Goal: Task Accomplishment & Management: Complete application form

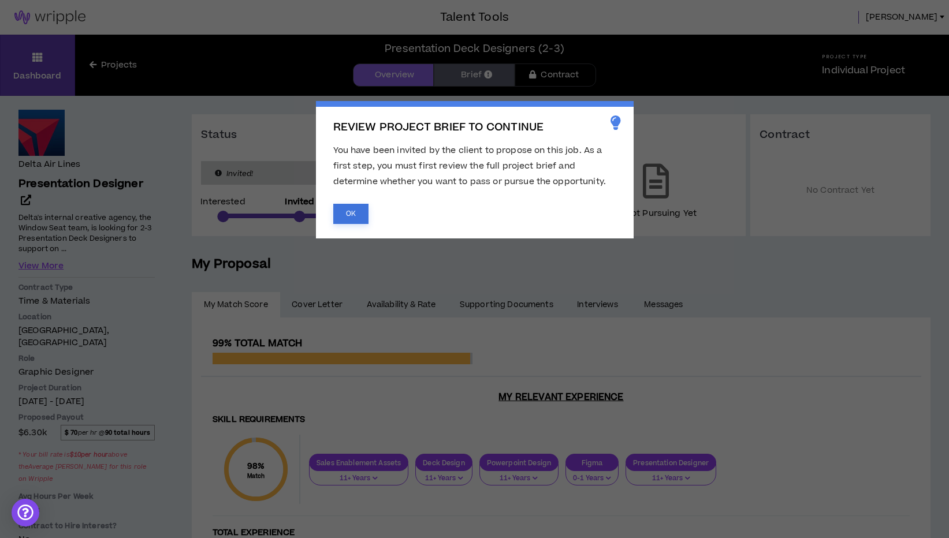
click at [344, 215] on button "OK" at bounding box center [350, 214] width 35 height 20
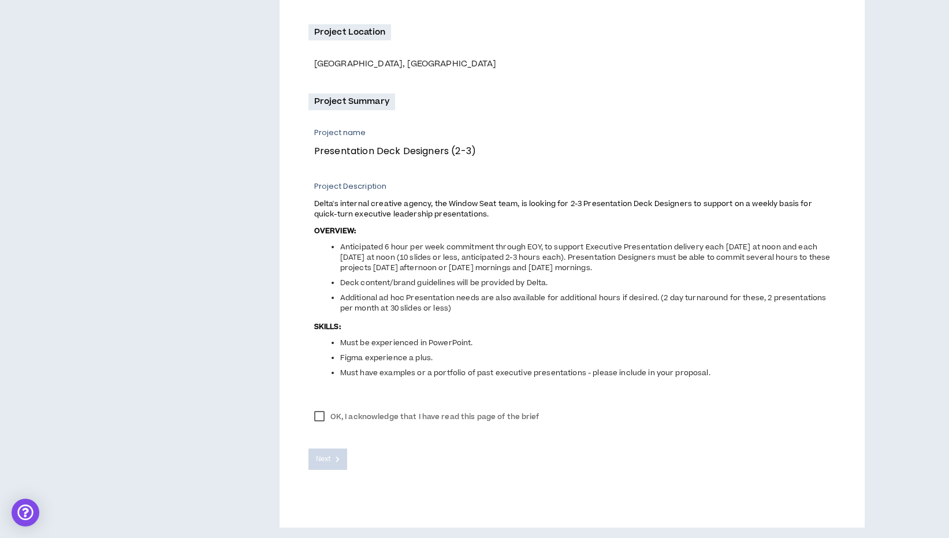
scroll to position [327, 0]
click at [321, 418] on label "OK, I acknowledge that I have read this page of the brief" at bounding box center [426, 417] width 237 height 17
click at [330, 461] on span "Next" at bounding box center [323, 460] width 15 height 11
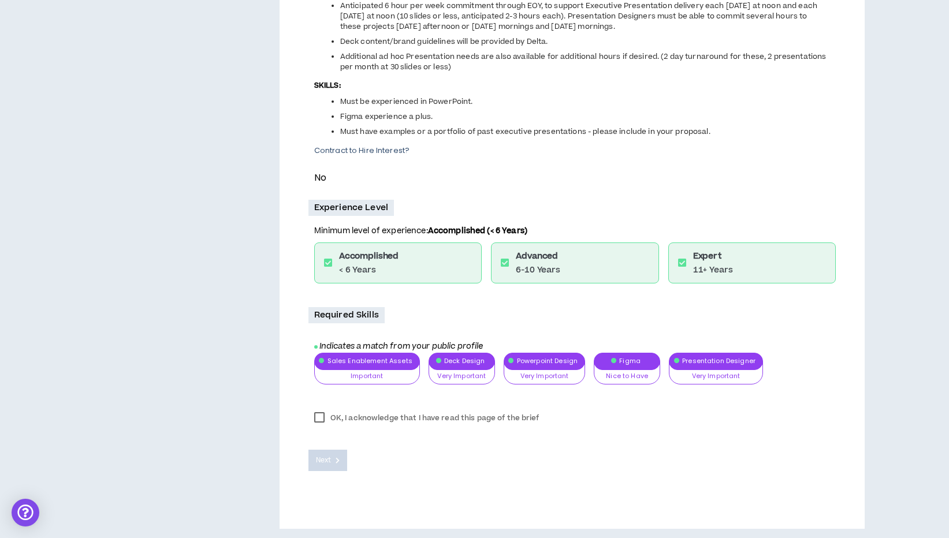
scroll to position [378, 0]
click at [317, 416] on label "OK, I acknowledge that I have read this page of the brief" at bounding box center [426, 418] width 237 height 17
click at [337, 458] on icon at bounding box center [338, 461] width 4 height 6
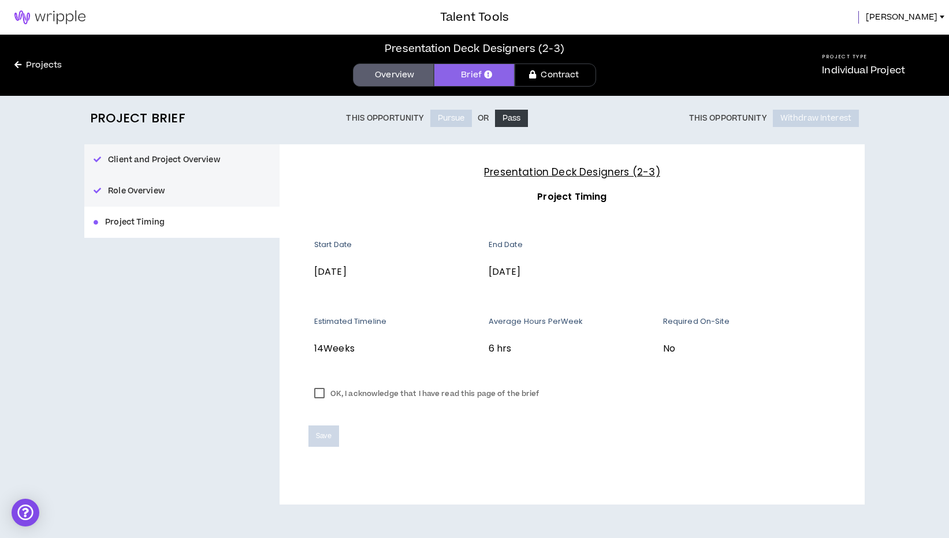
click at [319, 393] on label "OK, I acknowledge that I have read this page of the brief" at bounding box center [426, 393] width 237 height 17
click at [148, 192] on button "Role Overview" at bounding box center [181, 191] width 195 height 31
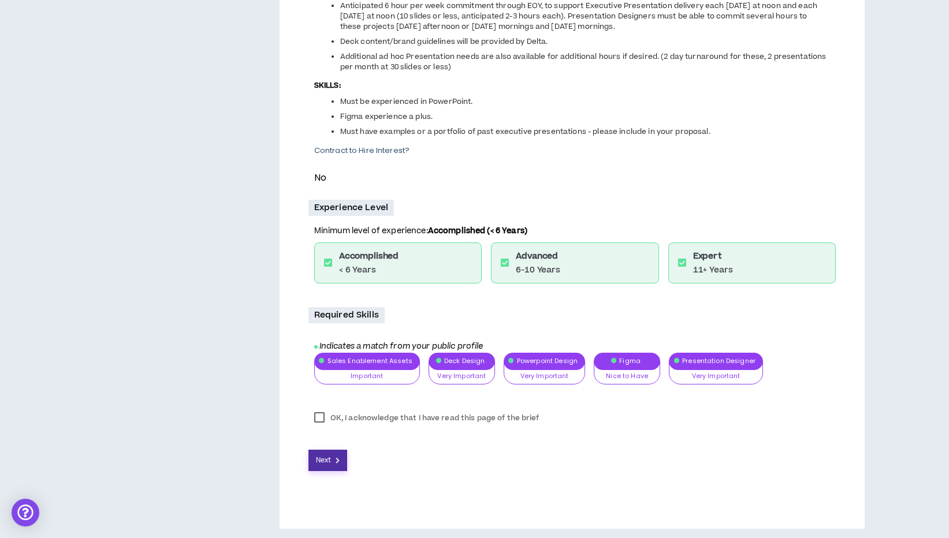
scroll to position [378, 0]
click at [332, 460] on button "Next" at bounding box center [327, 461] width 39 height 21
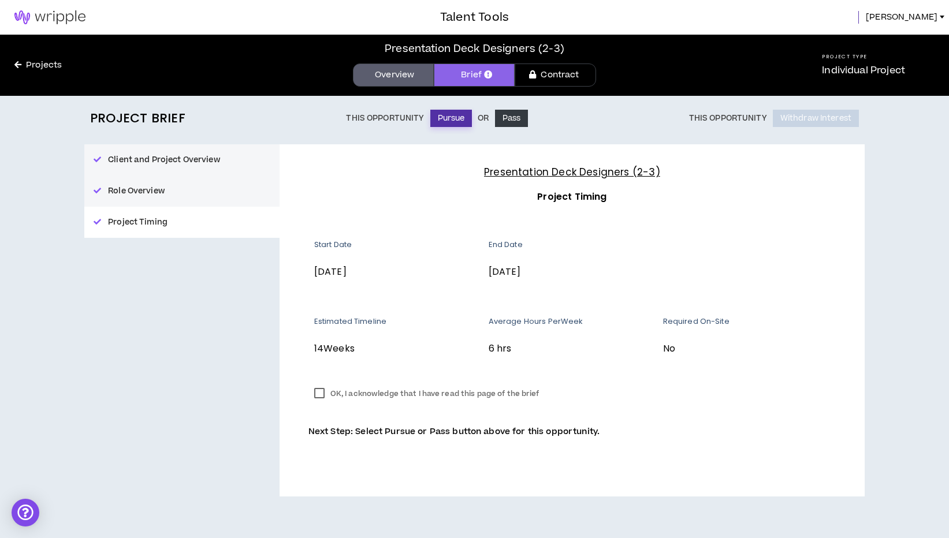
click at [444, 120] on button "Pursue" at bounding box center [451, 118] width 42 height 17
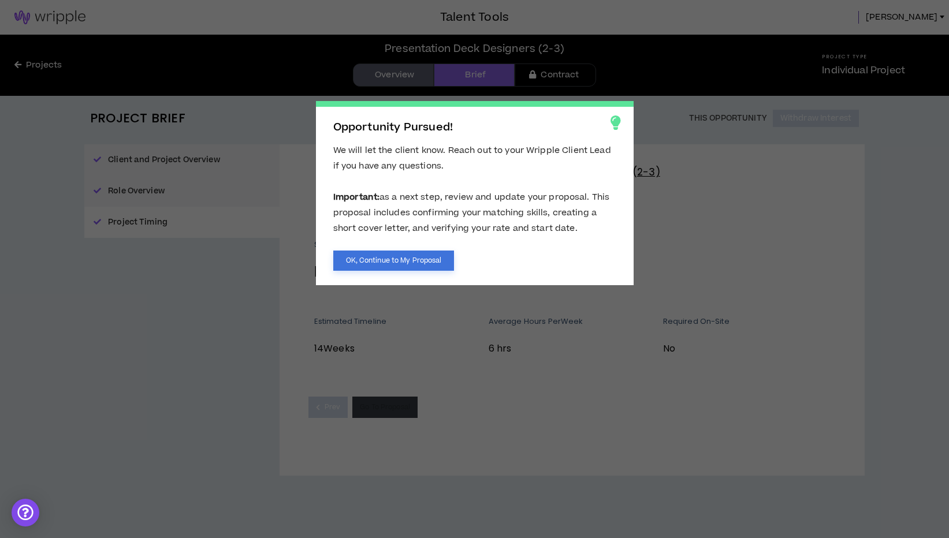
click at [356, 261] on button "OK, Continue to My Proposal" at bounding box center [393, 261] width 121 height 20
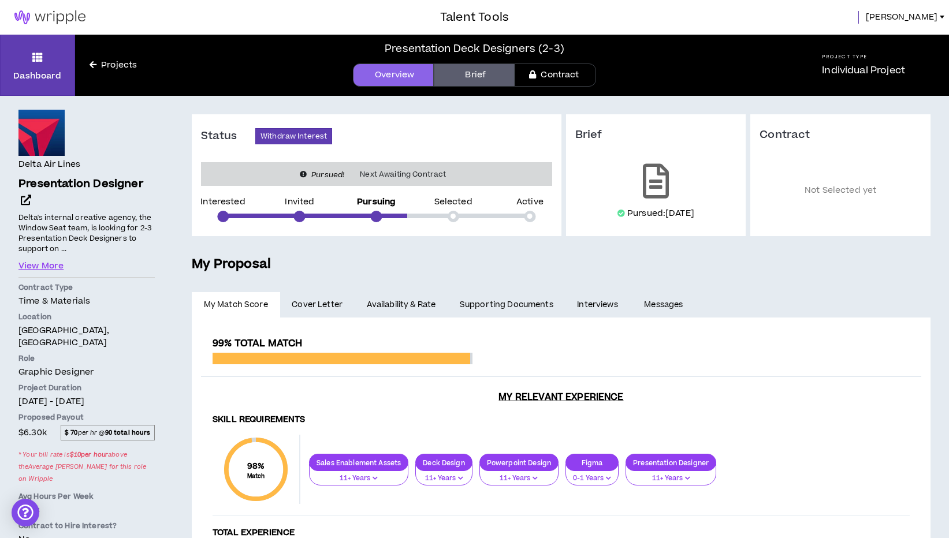
click at [333, 303] on span "Cover Letter" at bounding box center [317, 305] width 51 height 13
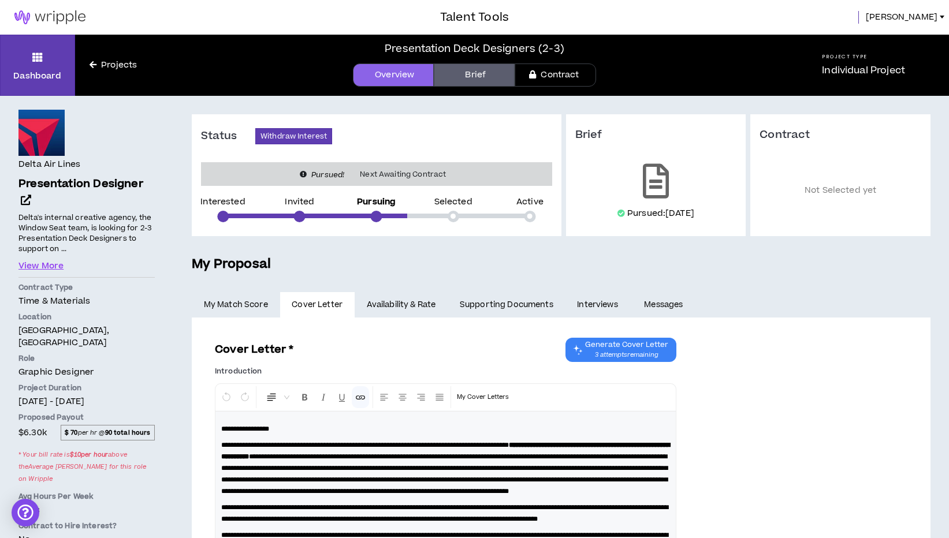
click at [411, 304] on link "Availability & Rate" at bounding box center [401, 304] width 93 height 25
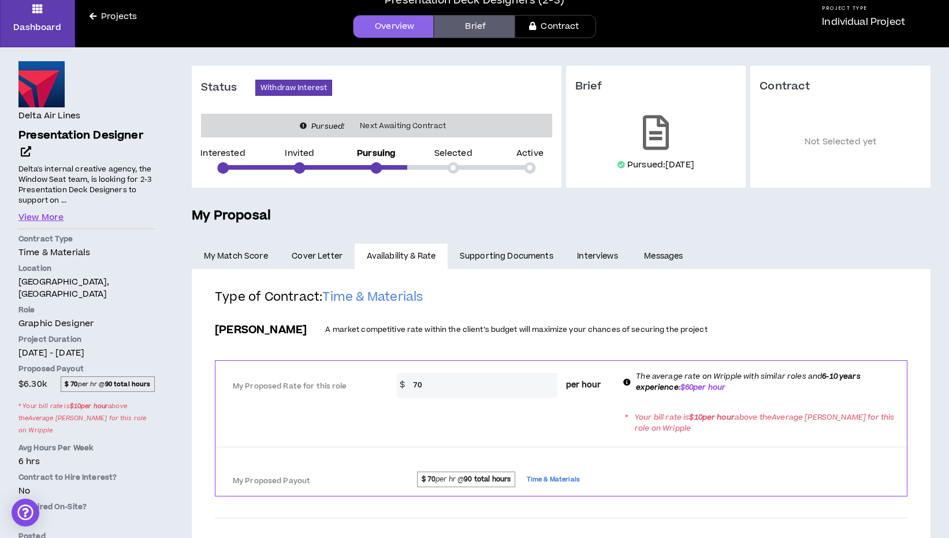
scroll to position [56, 0]
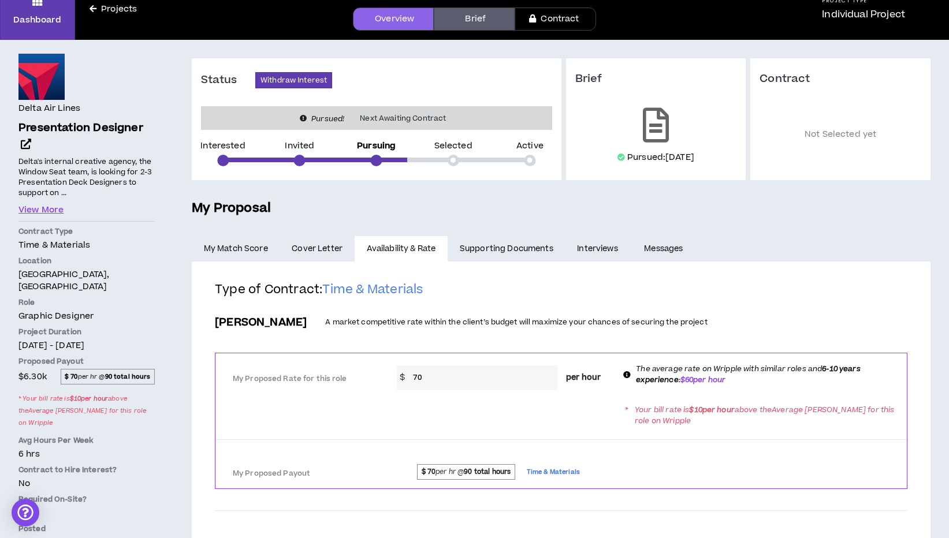
click at [516, 251] on link "Supporting Documents" at bounding box center [506, 248] width 117 height 25
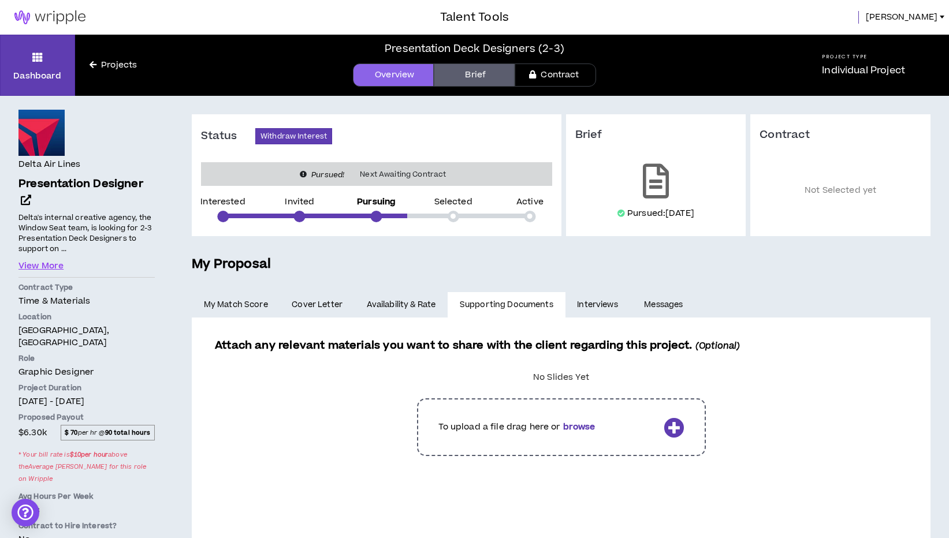
click at [585, 429] on label at bounding box center [560, 427] width 669 height 75
click at [0, 0] on input "file" at bounding box center [0, 0] width 0 height 0
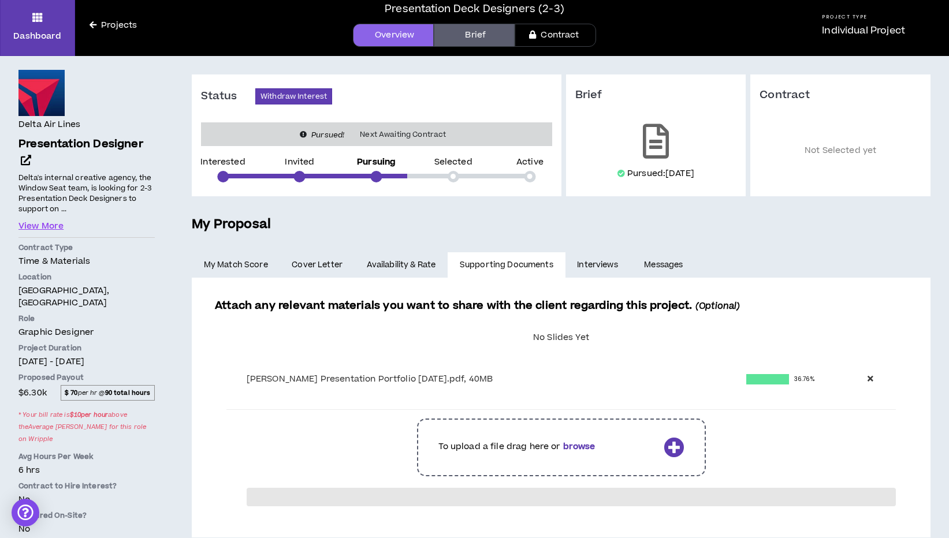
scroll to position [40, 0]
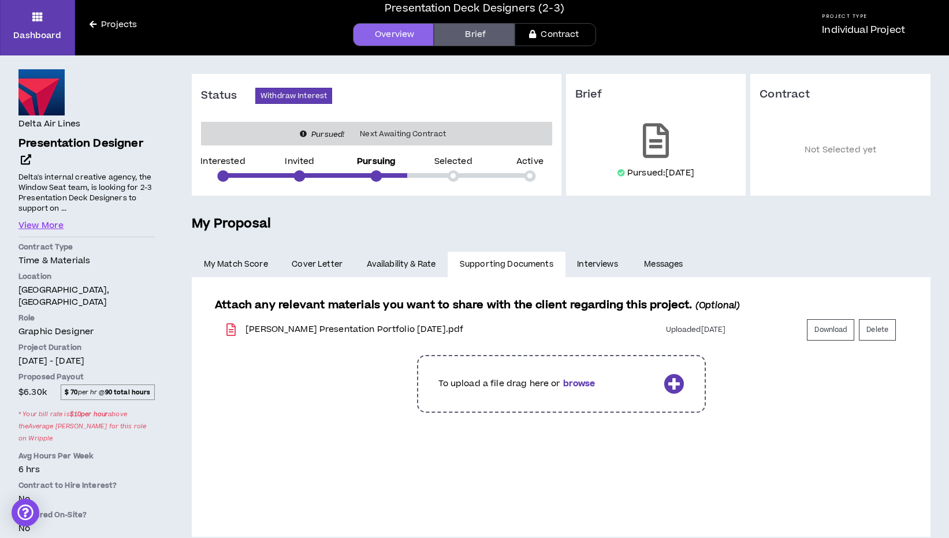
click at [602, 267] on link "Interviews" at bounding box center [599, 264] width 67 height 25
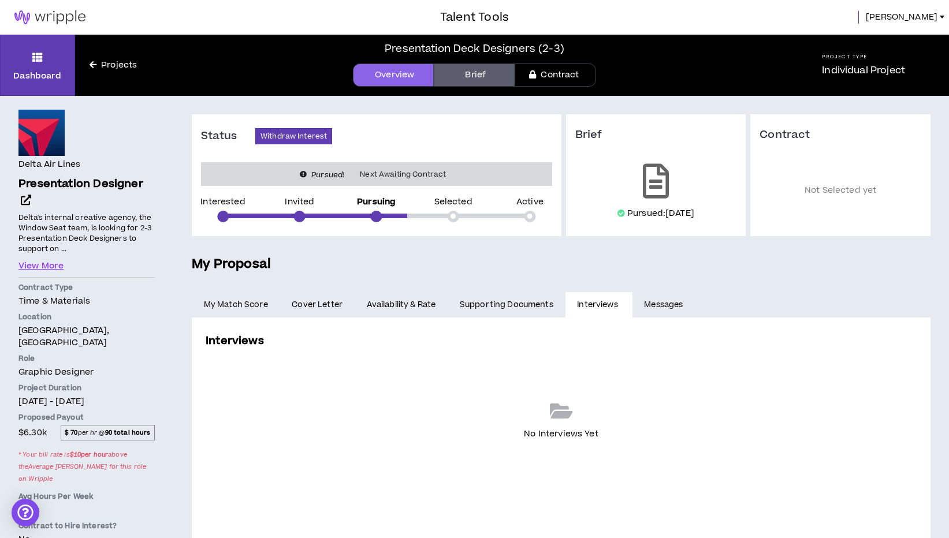
click at [665, 307] on link "Messages" at bounding box center [665, 304] width 65 height 25
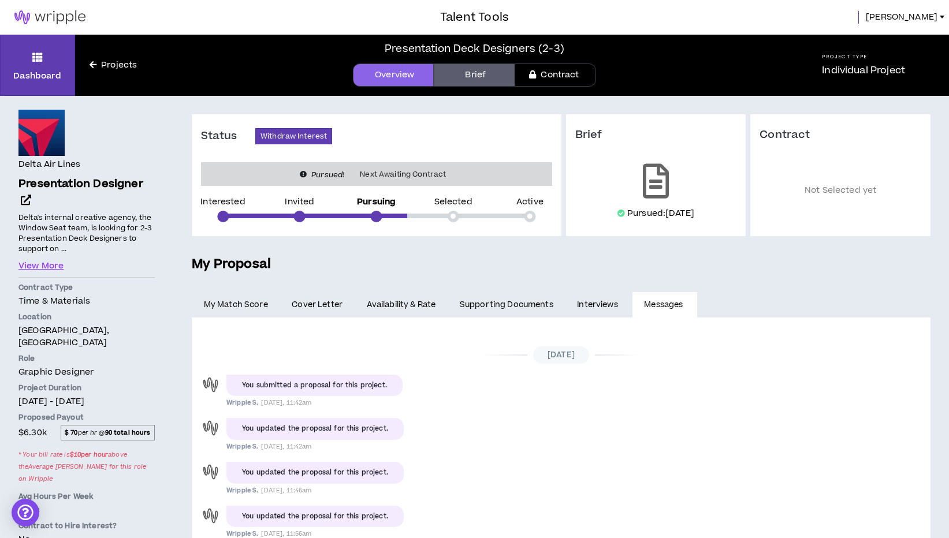
scroll to position [269, 0]
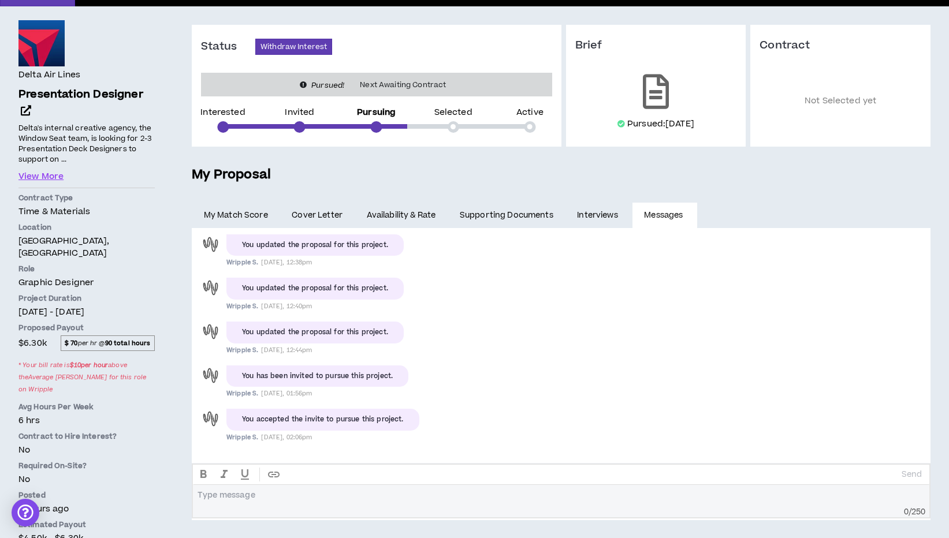
click at [529, 221] on link "Supporting Documents" at bounding box center [506, 215] width 117 height 25
